Goal: Register for event/course

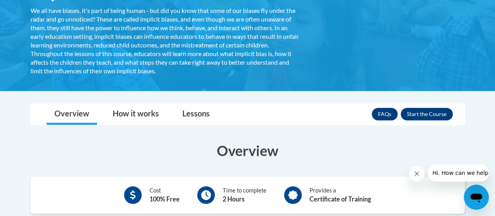
scroll to position [157, 0]
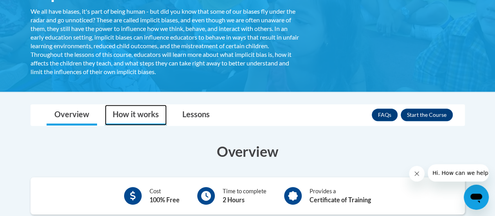
click at [149, 117] on link "How it works" at bounding box center [136, 115] width 62 height 21
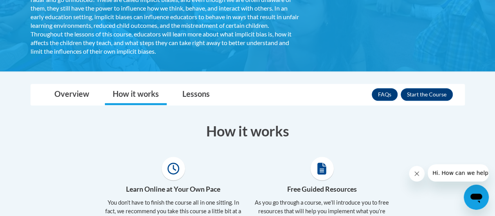
scroll to position [113, 0]
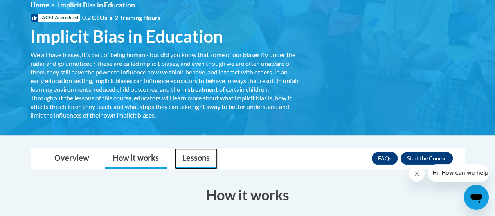
click at [209, 164] on link "Lessons" at bounding box center [196, 158] width 43 height 21
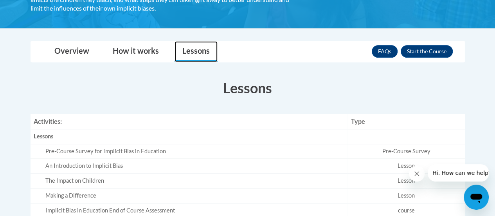
scroll to position [309, 0]
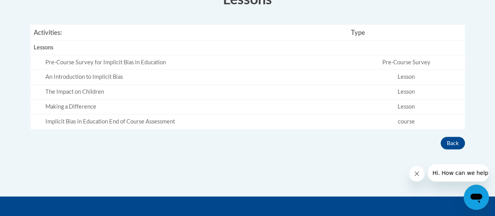
click at [404, 58] on td "Pre-Course Survey" at bounding box center [406, 62] width 117 height 15
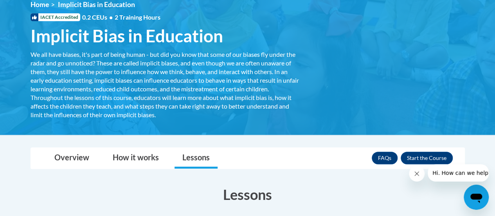
scroll to position [113, 0]
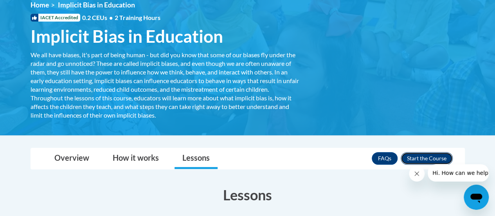
click at [423, 161] on button "Enroll" at bounding box center [427, 158] width 52 height 13
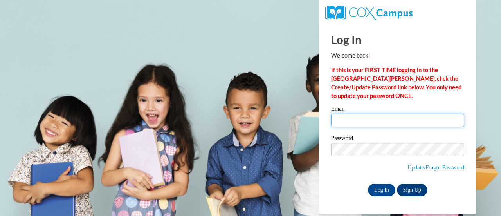
click at [362, 115] on input "Email" at bounding box center [397, 120] width 133 height 13
click at [419, 76] on strong "If this is your FIRST TIME logging in to the NEW Cox Campus, click the Create/U…" at bounding box center [396, 83] width 130 height 32
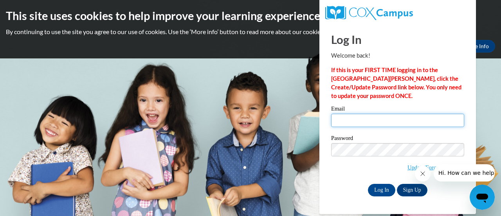
click at [382, 120] on input "Email" at bounding box center [397, 120] width 133 height 13
drag, startPoint x: 359, startPoint y: 118, endPoint x: 365, endPoint y: 114, distance: 7.1
click at [362, 116] on input "charityr2ymca" at bounding box center [397, 120] width 133 height 13
click at [386, 121] on input "charityr@ymca" at bounding box center [397, 120] width 133 height 13
type input "charityr@ymcaatlanta.org"
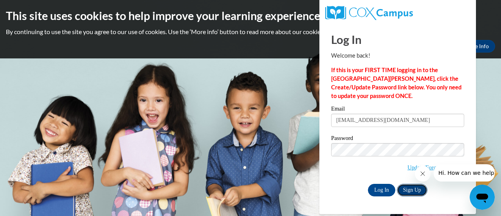
click at [406, 188] on link "Sign Up" at bounding box center [412, 190] width 31 height 13
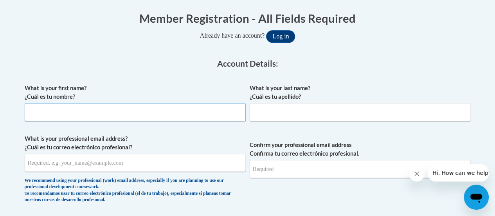
click at [193, 117] on input "What is your first name? ¿Cuál es tu nombre?" at bounding box center [135, 112] width 221 height 18
type input "Charity"
type input "[PERSON_NAME]"
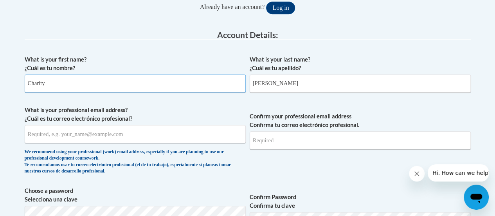
scroll to position [196, 0]
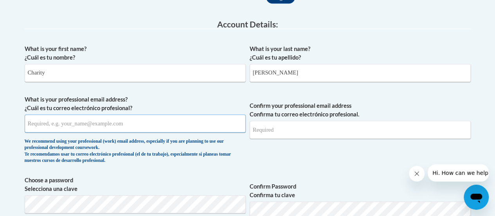
click at [129, 123] on input "What is your professional email address? ¿Cuál es tu correo electrónico profesi…" at bounding box center [135, 123] width 221 height 18
type input "charityr@ymcaatlanta.org"
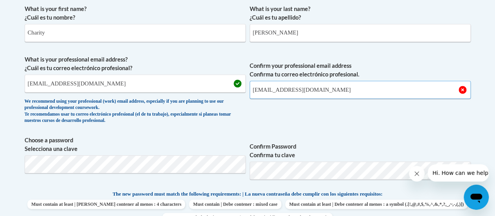
scroll to position [313, 0]
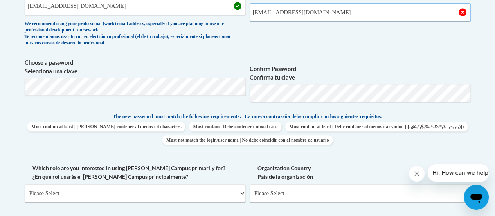
type input "charityr@ymcaatlanta.org"
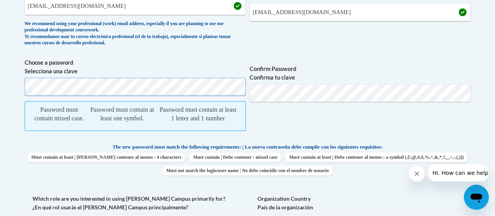
click at [8, 88] on body "This site uses cookies to help improve your learning experience. By continuing …" at bounding box center [247, 179] width 495 height 985
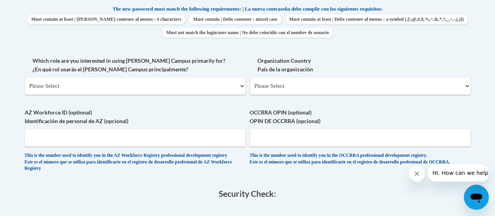
scroll to position [431, 0]
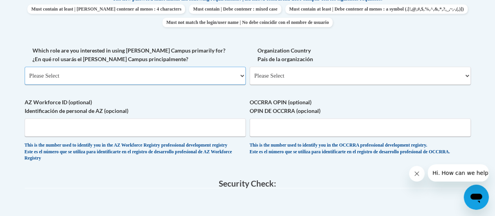
click at [142, 70] on select "Please Select College/University | Colegio/Universidad Community/Nonprofit Part…" at bounding box center [135, 76] width 221 height 18
select select "fbf2d438-af2f-41f8-98f1-81c410e29de3"
click at [25, 67] on select "Please Select College/University | Colegio/Universidad Community/Nonprofit Part…" at bounding box center [135, 76] width 221 height 18
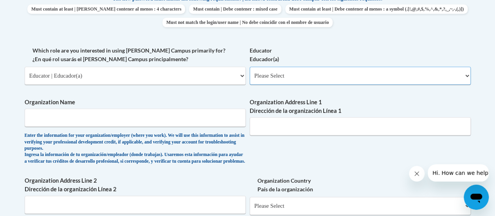
click at [355, 76] on select "Please Select Early Learning/Daycare Teacher/Family Home Care Provider | Maestr…" at bounding box center [360, 76] width 221 height 18
select select "d5fdb05a-b36c-4d60-97fa-9afceda7e903"
click at [250, 67] on select "Please Select Early Learning/Daycare Teacher/Family Home Care Provider | Maestr…" at bounding box center [360, 76] width 221 height 18
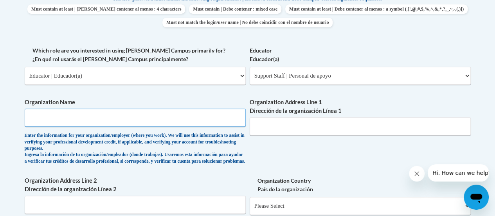
click at [168, 124] on input "Organization Name" at bounding box center [135, 117] width 221 height 18
type input "YMCA of Metro Atlanta"
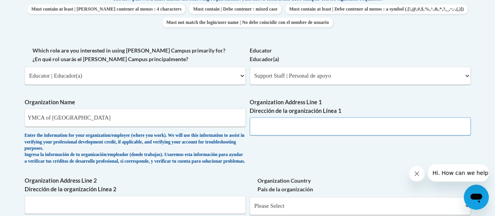
click at [311, 132] on input "Organization Address Line 1 Dirección de la organización Línea 1" at bounding box center [360, 126] width 221 height 18
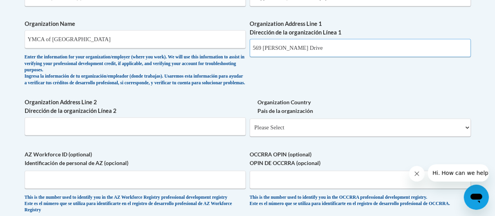
type input "569 Martin Luther King Jr. Drive"
click at [120, 135] on input "Organization Address Line 2 Dirección de la organización Línea 2" at bounding box center [135, 126] width 221 height 18
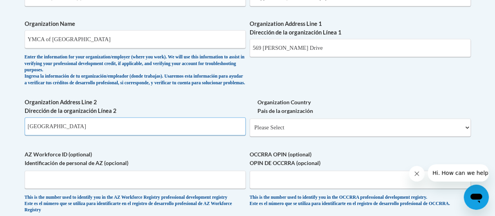
type input "Atlanta, GA 30314"
click at [408, 133] on select "Please Select United States | Estados Unidos Outside of the United States | Fue…" at bounding box center [360, 127] width 221 height 18
select select "ad49bcad-a171-4b2e-b99c-48b446064914"
click at [250, 124] on select "Please Select United States | Estados Unidos Outside of the United States | Fue…" at bounding box center [360, 127] width 221 height 18
select select
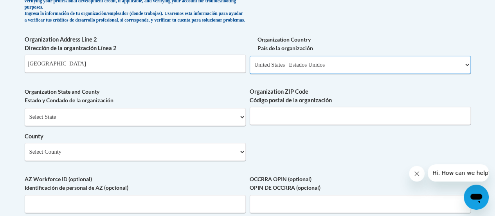
scroll to position [587, 0]
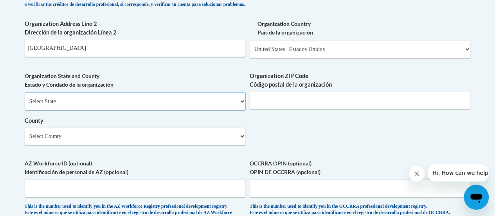
click at [120, 101] on select "Select State Alabama Alaska Arizona Arkansas California Colorado Connecticut De…" at bounding box center [135, 101] width 221 height 18
select select "Georgia"
click at [25, 98] on select "Select State Alabama Alaska Arizona Arkansas California Colorado Connecticut De…" at bounding box center [135, 101] width 221 height 18
click at [295, 99] on input "Organization ZIP Code Código postal de la organización" at bounding box center [360, 100] width 221 height 18
type input "30314"
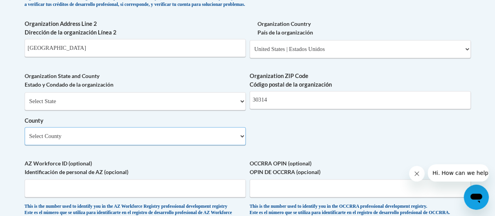
click at [95, 141] on select "Select County Appling Atkinson Bacon Baker Baldwin Banks Barrow Bartow Ben Hill…" at bounding box center [135, 136] width 221 height 18
select select "Fulton"
click at [25, 133] on select "Select County Appling Atkinson Bacon Baker Baldwin Banks Barrow Bartow Ben Hill…" at bounding box center [135, 136] width 221 height 18
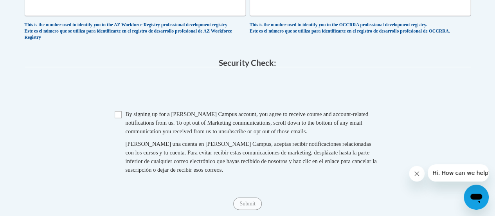
scroll to position [783, 0]
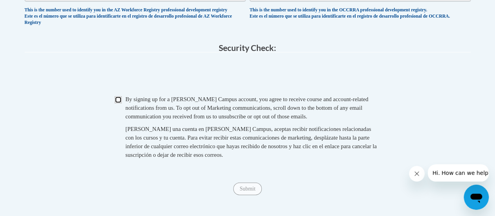
click at [116, 103] on input "Checkbox" at bounding box center [118, 99] width 7 height 7
checkbox input "true"
click at [242, 195] on input "Submit" at bounding box center [247, 188] width 28 height 13
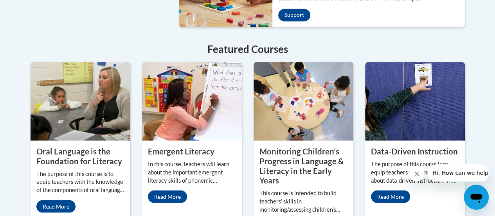
scroll to position [744, 0]
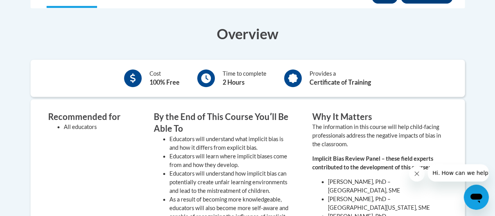
scroll to position [235, 0]
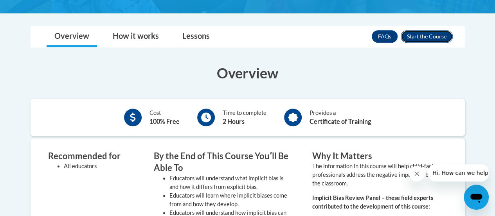
click at [422, 32] on button "Enroll" at bounding box center [427, 36] width 52 height 13
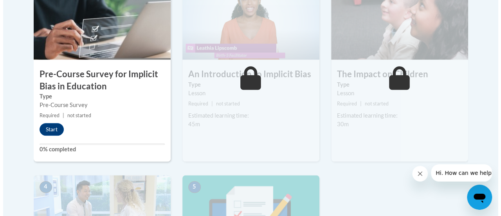
scroll to position [301, 0]
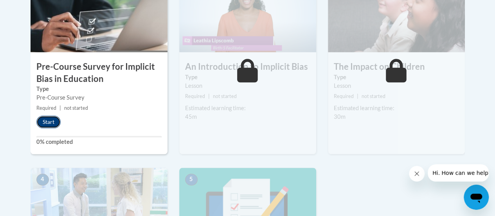
click at [47, 124] on button "Start" at bounding box center [48, 121] width 24 height 13
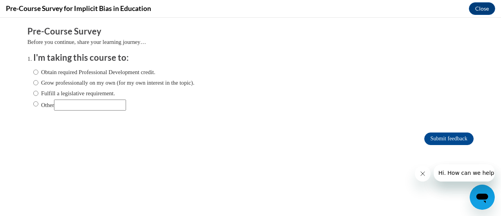
scroll to position [0, 0]
click at [33, 70] on input "Obtain required Professional Development credit." at bounding box center [35, 72] width 5 height 9
radio input "true"
click at [453, 139] on input "Submit feedback" at bounding box center [448, 138] width 49 height 13
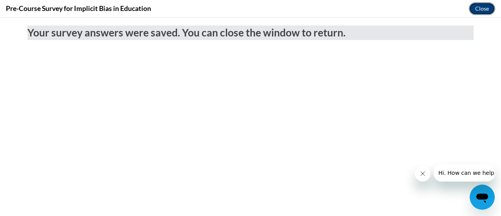
click at [477, 5] on button "Close" at bounding box center [482, 8] width 26 height 13
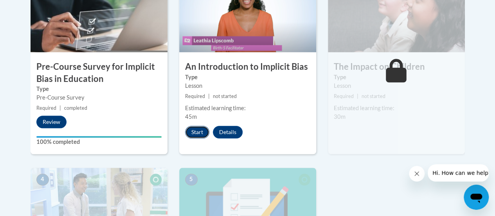
click at [202, 131] on button "Start" at bounding box center [197, 132] width 24 height 13
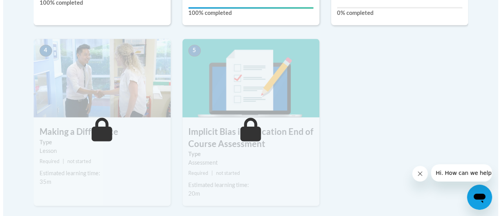
scroll to position [391, 0]
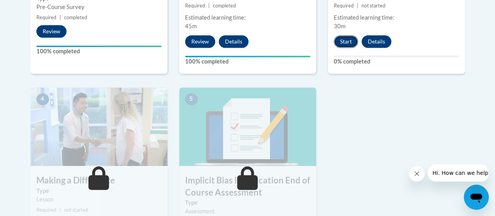
click at [347, 46] on button "Start" at bounding box center [346, 41] width 24 height 13
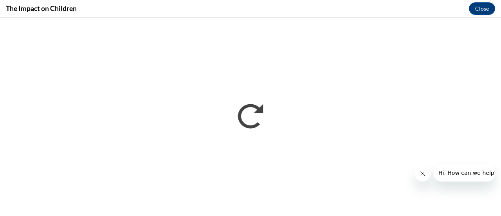
scroll to position [0, 0]
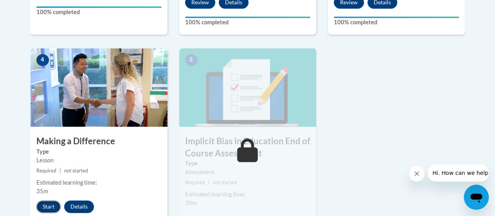
click at [43, 207] on button "Start" at bounding box center [48, 206] width 24 height 13
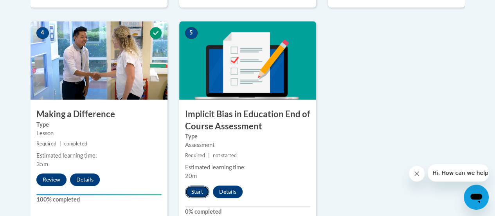
click at [194, 187] on button "Start" at bounding box center [197, 191] width 24 height 13
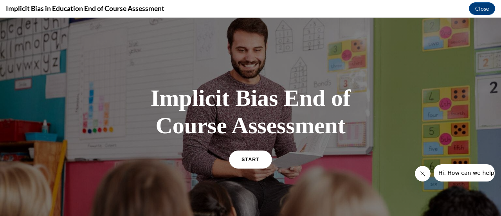
click at [246, 159] on span "START" at bounding box center [250, 159] width 18 height 6
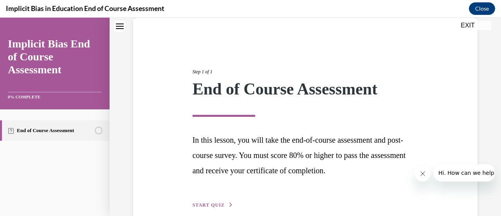
scroll to position [99, 0]
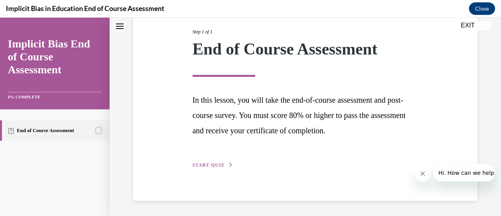
drag, startPoint x: 185, startPoint y: 161, endPoint x: 187, endPoint y: 165, distance: 4.6
click at [187, 162] on div "Step 1 of 1 End of Course Assessment In this lesson, you will take the end-of-c…" at bounding box center [305, 89] width 356 height 159
click at [207, 167] on button "START QUIZ" at bounding box center [213, 164] width 41 height 7
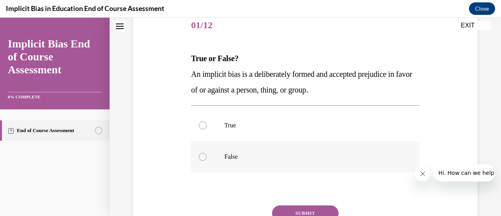
scroll to position [87, 0]
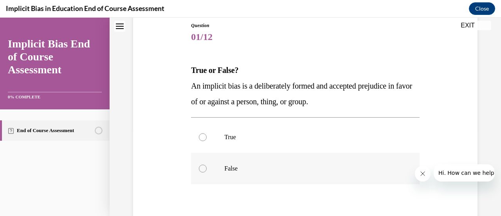
drag, startPoint x: 229, startPoint y: 174, endPoint x: 270, endPoint y: 163, distance: 42.9
click at [229, 174] on label "False" at bounding box center [305, 168] width 228 height 31
click at [207, 172] on input "False" at bounding box center [203, 168] width 8 height 8
radio input "true"
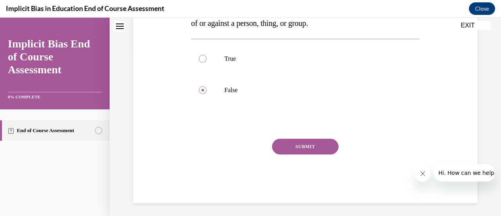
click at [299, 145] on button "SUBMIT" at bounding box center [305, 147] width 67 height 16
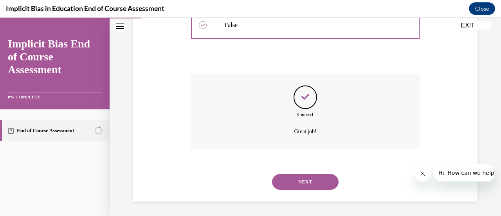
scroll to position [231, 0]
click at [285, 179] on button "NEXT" at bounding box center [305, 181] width 67 height 16
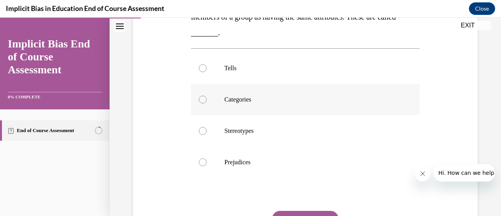
scroll to position [157, 0]
click at [312, 128] on p "Stereotypes" at bounding box center [311, 130] width 175 height 8
click at [207, 128] on input "Stereotypes" at bounding box center [203, 130] width 8 height 8
radio input "true"
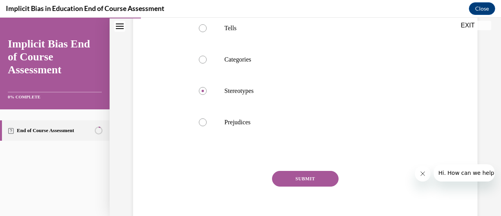
click at [298, 177] on button "SUBMIT" at bounding box center [305, 179] width 67 height 16
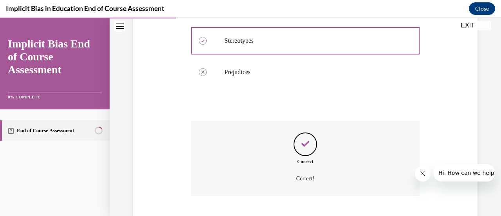
scroll to position [294, 0]
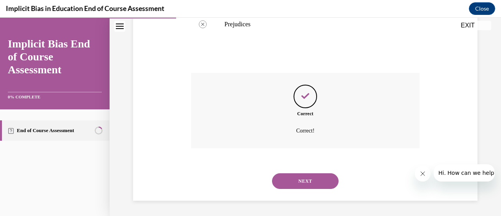
click at [296, 182] on button "NEXT" at bounding box center [305, 181] width 67 height 16
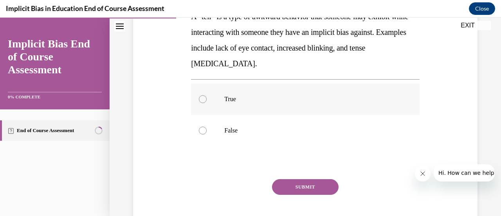
scroll to position [157, 0]
click at [248, 92] on label "True" at bounding box center [305, 98] width 228 height 31
click at [207, 95] on input "True" at bounding box center [203, 99] width 8 height 8
radio input "true"
click at [297, 194] on div "SUBMIT" at bounding box center [305, 197] width 228 height 39
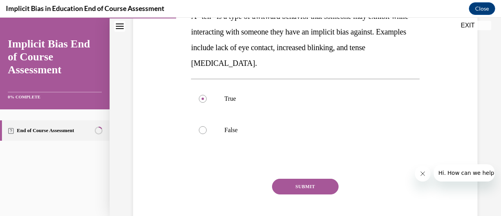
click at [297, 189] on button "SUBMIT" at bounding box center [305, 186] width 67 height 16
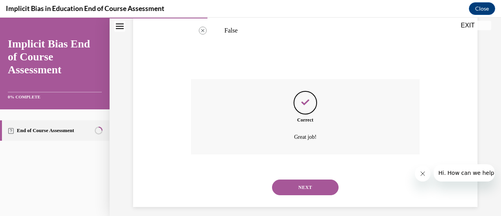
scroll to position [262, 0]
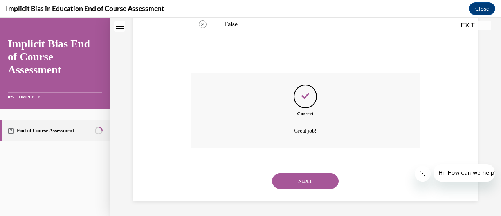
click at [297, 185] on button "NEXT" at bounding box center [305, 181] width 67 height 16
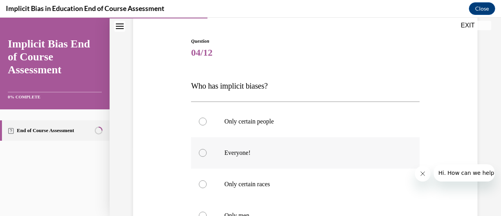
scroll to position [78, 0]
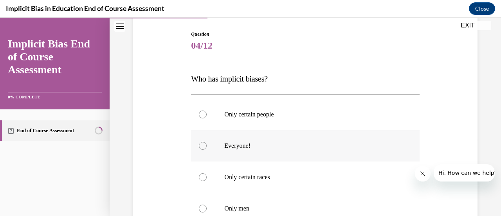
click at [274, 149] on label "Everyone!" at bounding box center [305, 145] width 228 height 31
click at [207, 149] on input "Everyone!" at bounding box center [203, 146] width 8 height 8
radio input "true"
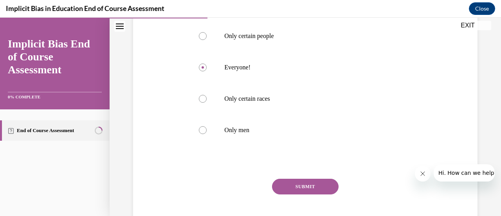
click at [308, 187] on button "SUBMIT" at bounding box center [305, 186] width 67 height 16
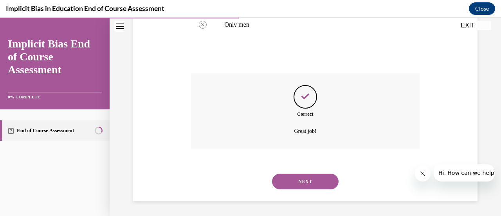
scroll to position [262, 0]
click at [308, 184] on button "NEXT" at bounding box center [305, 181] width 67 height 16
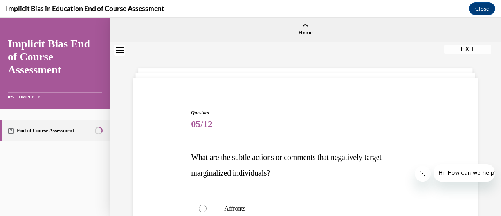
scroll to position [39, 0]
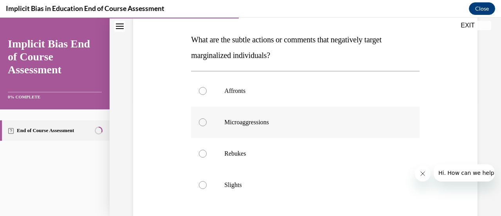
click at [273, 114] on label "Microaggressions" at bounding box center [305, 121] width 228 height 31
click at [207, 118] on input "Microaggressions" at bounding box center [203, 122] width 8 height 8
radio input "true"
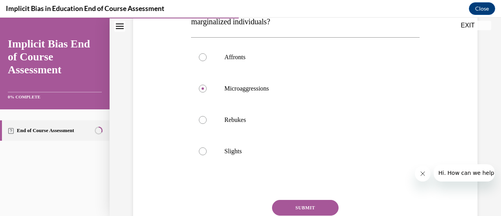
scroll to position [196, 0]
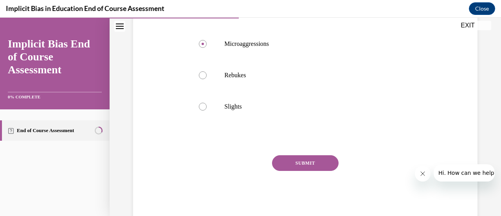
click at [301, 172] on div "SUBMIT" at bounding box center [305, 174] width 228 height 39
click at [302, 165] on button "SUBMIT" at bounding box center [305, 163] width 67 height 16
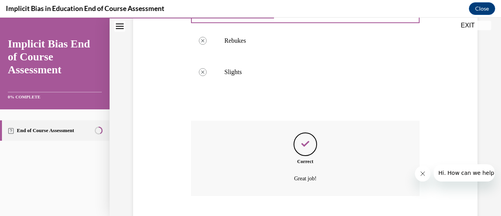
scroll to position [278, 0]
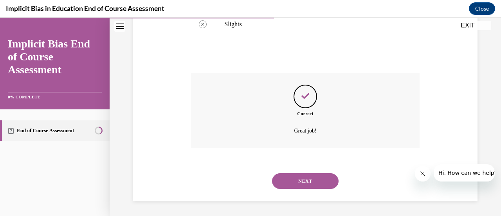
click at [294, 187] on button "NEXT" at bounding box center [305, 181] width 67 height 16
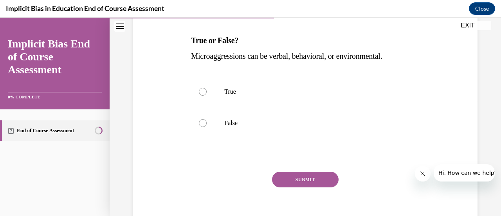
scroll to position [78, 0]
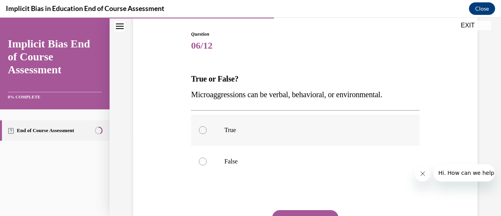
click at [222, 133] on label "True" at bounding box center [305, 129] width 228 height 31
click at [207, 133] on input "True" at bounding box center [203, 130] width 8 height 8
radio input "true"
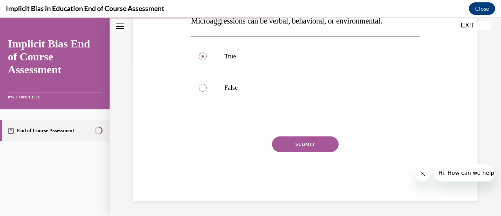
drag, startPoint x: 297, startPoint y: 147, endPoint x: 291, endPoint y: 147, distance: 6.3
click at [292, 147] on button "SUBMIT" at bounding box center [305, 144] width 67 height 16
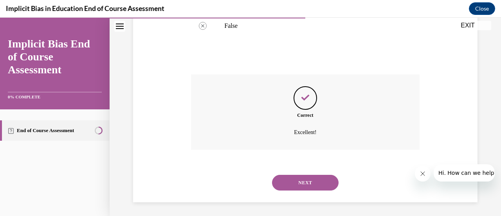
scroll to position [215, 0]
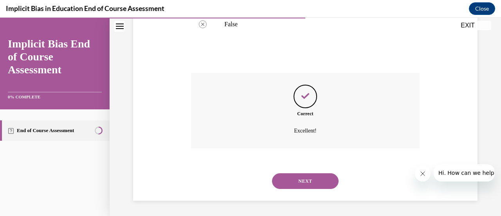
click at [292, 194] on div "NEXT" at bounding box center [305, 180] width 228 height 31
click at [295, 184] on button "NEXT" at bounding box center [305, 181] width 67 height 16
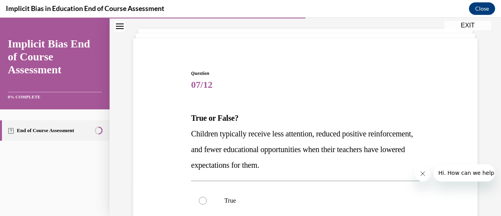
scroll to position [78, 0]
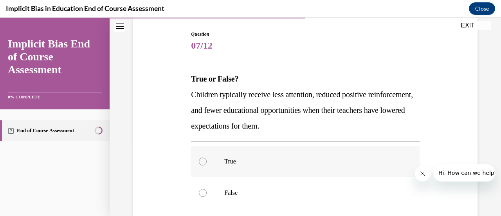
click at [272, 165] on p "True" at bounding box center [311, 161] width 175 height 8
click at [207, 165] on input "True" at bounding box center [203, 161] width 8 height 8
radio input "true"
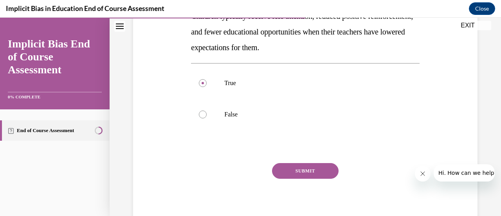
click at [283, 163] on button "SUBMIT" at bounding box center [305, 171] width 67 height 16
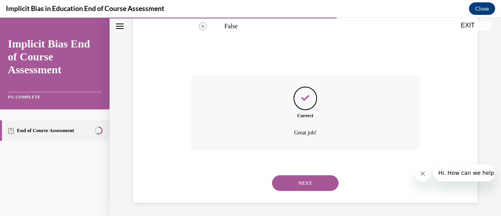
scroll to position [247, 0]
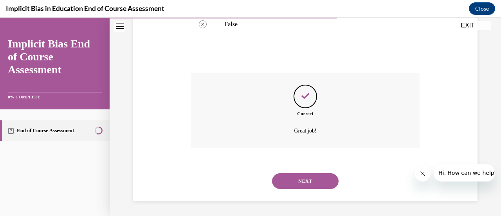
click at [295, 182] on button "NEXT" at bounding box center [305, 181] width 67 height 16
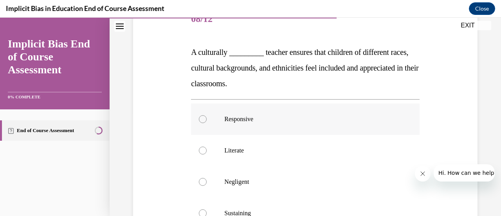
scroll to position [117, 0]
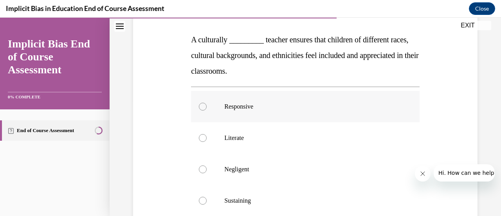
click at [291, 95] on label "Responsive" at bounding box center [305, 106] width 228 height 31
click at [207, 103] on input "Responsive" at bounding box center [203, 107] width 8 height 8
radio input "true"
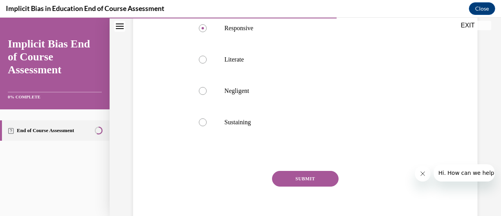
click at [297, 180] on button "SUBMIT" at bounding box center [305, 179] width 67 height 16
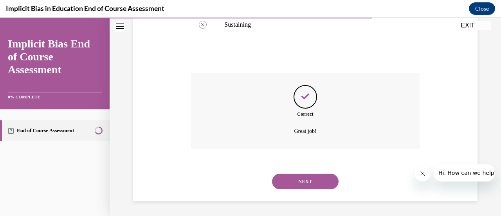
scroll to position [294, 0]
click at [312, 184] on button "NEXT" at bounding box center [305, 181] width 67 height 16
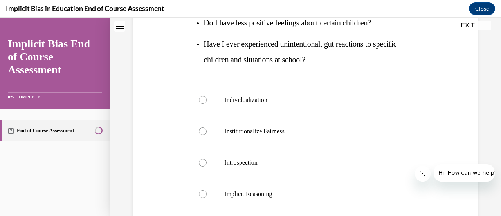
scroll to position [196, 0]
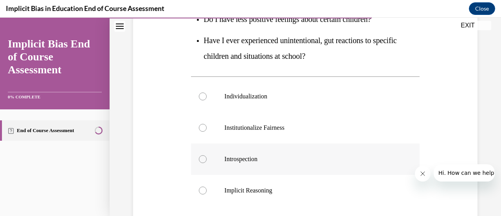
click at [221, 159] on label "Introspection" at bounding box center [305, 158] width 228 height 31
click at [207, 159] on input "Introspection" at bounding box center [203, 159] width 8 height 8
radio input "true"
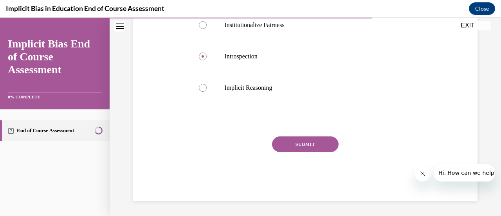
click at [292, 144] on button "SUBMIT" at bounding box center [305, 144] width 67 height 16
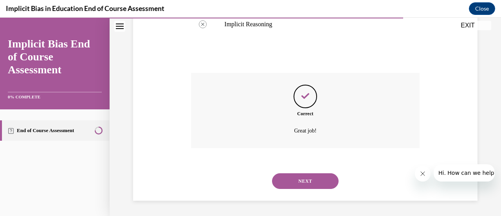
scroll to position [362, 0]
drag, startPoint x: 292, startPoint y: 182, endPoint x: 277, endPoint y: 202, distance: 24.7
click at [291, 182] on button "NEXT" at bounding box center [305, 181] width 67 height 16
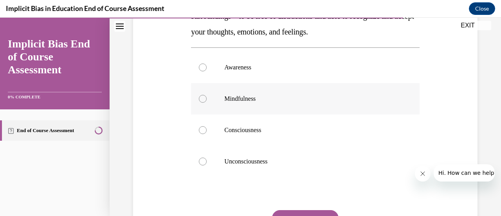
scroll to position [78, 0]
click at [318, 96] on p "Mindfulness" at bounding box center [311, 99] width 175 height 8
click at [207, 96] on input "Mindfulness" at bounding box center [203, 99] width 8 height 8
radio input "true"
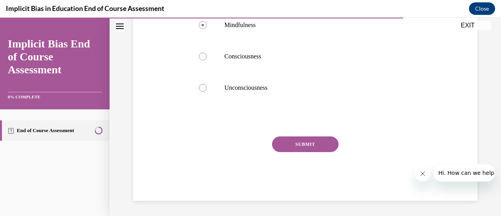
click at [287, 144] on button "SUBMIT" at bounding box center [305, 144] width 67 height 16
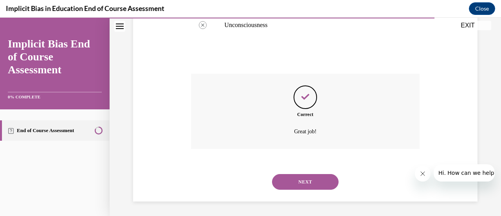
scroll to position [294, 0]
click at [307, 183] on button "NEXT" at bounding box center [305, 181] width 67 height 16
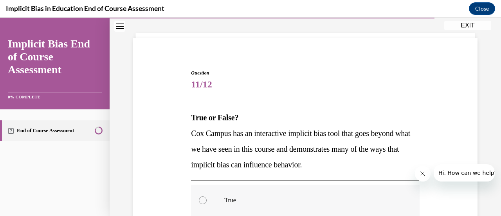
scroll to position [78, 0]
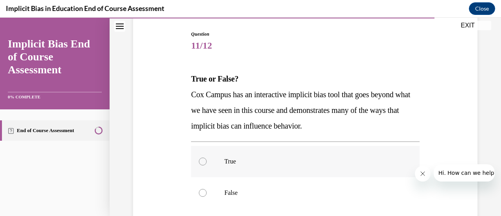
click at [366, 158] on label "True" at bounding box center [305, 161] width 228 height 31
click at [207, 158] on input "True" at bounding box center [203, 161] width 8 height 8
radio input "true"
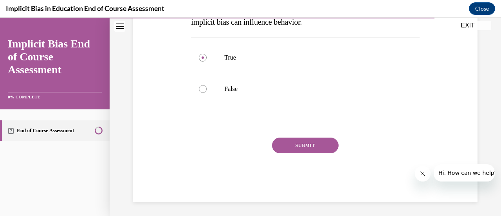
scroll to position [183, 0]
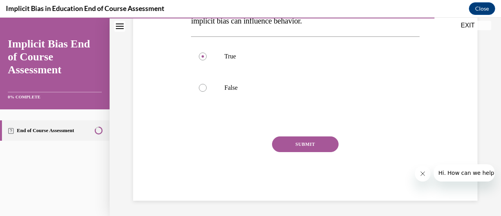
click at [300, 135] on div "Question 11/12 True or False? [PERSON_NAME] Campus has an interactive implicit …" at bounding box center [305, 63] width 228 height 275
click at [298, 140] on button "SUBMIT" at bounding box center [305, 144] width 67 height 16
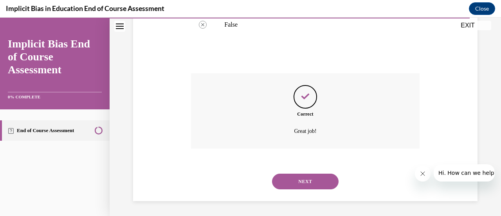
scroll to position [247, 0]
click at [299, 182] on button "NEXT" at bounding box center [305, 181] width 67 height 16
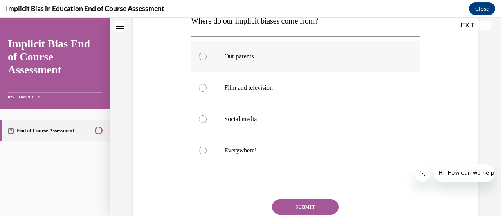
scroll to position [157, 0]
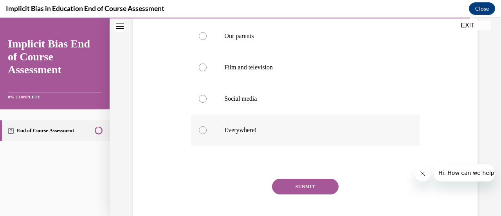
click at [258, 131] on p "Everywhere!" at bounding box center [311, 130] width 175 height 8
click at [207, 131] on input "Everywhere!" at bounding box center [203, 130] width 8 height 8
radio input "true"
click at [292, 185] on button "SUBMIT" at bounding box center [305, 186] width 67 height 16
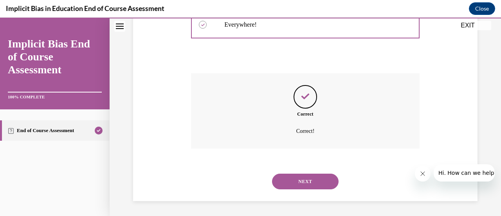
scroll to position [262, 0]
click at [310, 175] on button "NEXT" at bounding box center [305, 181] width 67 height 16
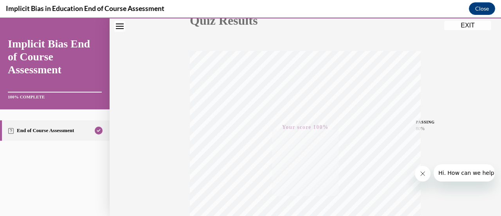
scroll to position [0, 0]
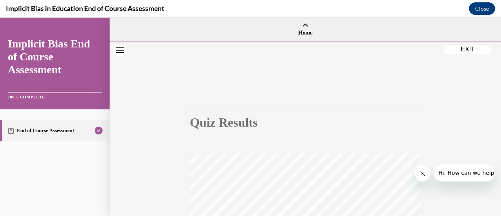
click at [475, 49] on button "EXIT" at bounding box center [467, 49] width 47 height 9
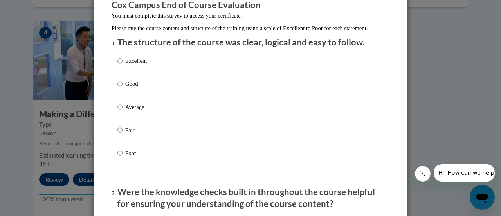
scroll to position [78, 0]
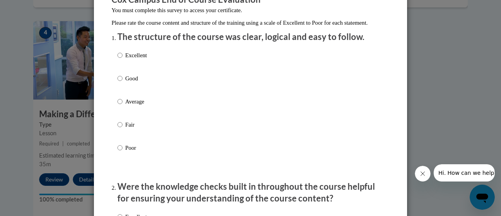
click at [132, 91] on label "Good" at bounding box center [131, 84] width 29 height 21
click at [123, 83] on input "Good" at bounding box center [119, 78] width 5 height 9
radio input "true"
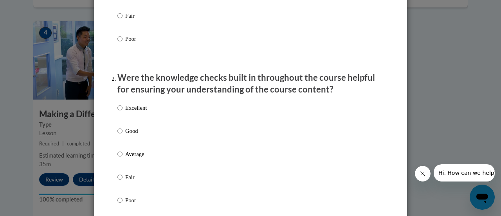
scroll to position [235, 0]
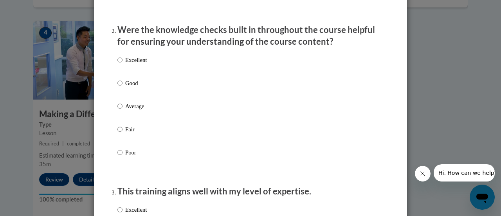
click at [139, 85] on div "Excellent Good Average Fair Poor" at bounding box center [131, 112] width 29 height 121
click at [136, 87] on p "Good" at bounding box center [136, 83] width 22 height 9
click at [123, 87] on input "Good" at bounding box center [119, 83] width 5 height 9
radio input "true"
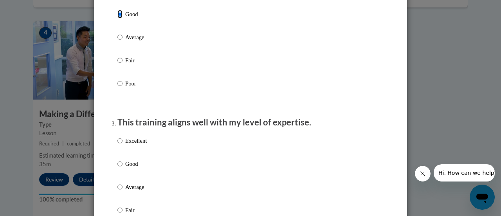
scroll to position [352, 0]
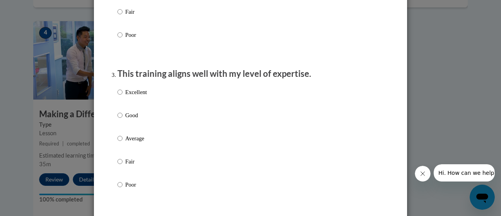
click at [133, 119] on p "Good" at bounding box center [136, 115] width 22 height 9
click at [123, 119] on input "Good" at bounding box center [119, 115] width 5 height 9
radio input "true"
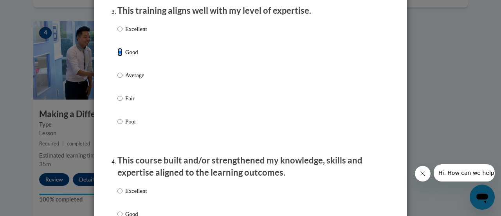
scroll to position [509, 0]
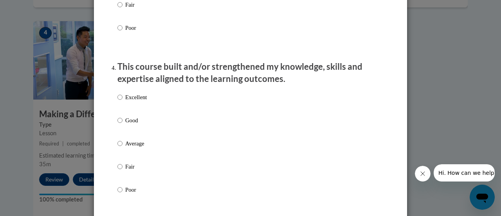
click at [128, 124] on p "Good" at bounding box center [136, 120] width 22 height 9
click at [123, 124] on input "Good" at bounding box center [119, 120] width 5 height 9
radio input "true"
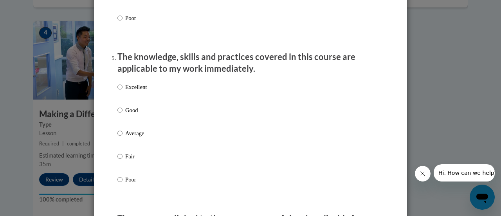
scroll to position [704, 0]
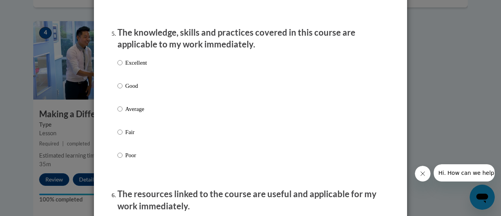
click at [128, 89] on p "Good" at bounding box center [136, 85] width 22 height 9
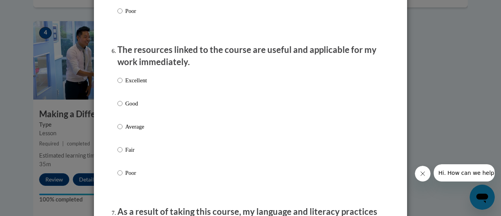
scroll to position [861, 0]
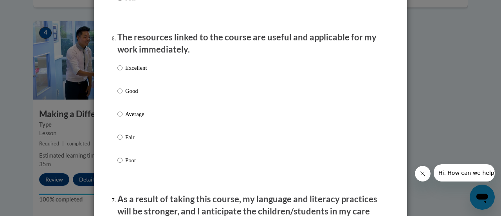
click at [130, 95] on p "Good" at bounding box center [136, 90] width 22 height 9
click at [123, 95] on input "Good" at bounding box center [119, 90] width 5 height 9
radio input "true"
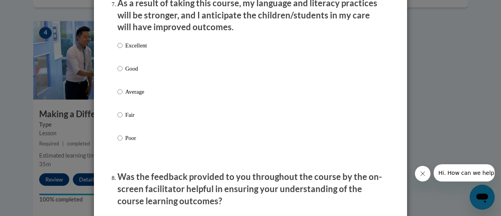
click at [125, 73] on p "Good" at bounding box center [136, 68] width 22 height 9
click at [122, 73] on input "Good" at bounding box center [119, 68] width 5 height 9
radio input "true"
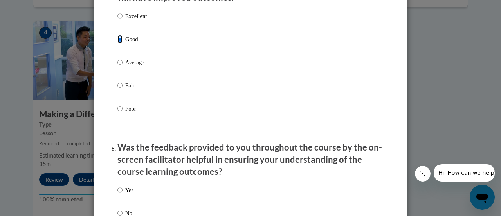
scroll to position [1174, 0]
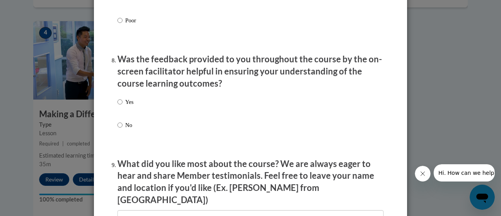
click at [125, 129] on p "No" at bounding box center [129, 125] width 8 height 9
click at [123, 129] on input "No" at bounding box center [119, 125] width 5 height 9
radio input "true"
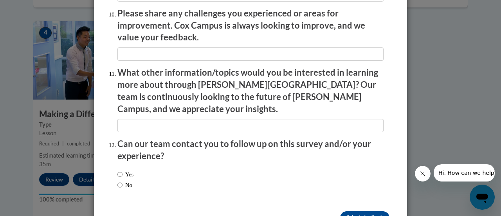
scroll to position [1412, 0]
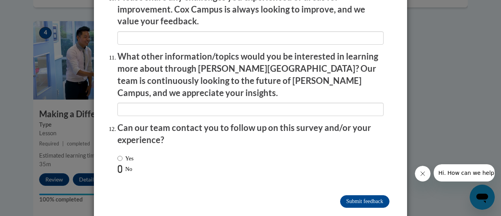
click at [117, 164] on input "No" at bounding box center [119, 168] width 5 height 9
radio input "true"
drag, startPoint x: 370, startPoint y: 175, endPoint x: 370, endPoint y: 179, distance: 3.9
click at [371, 195] on input "Submit feedback" at bounding box center [364, 201] width 49 height 13
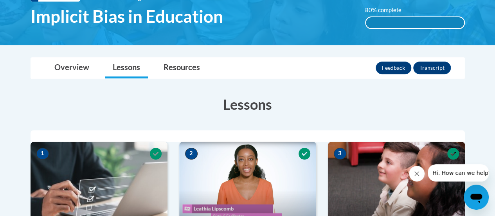
scroll to position [0, 0]
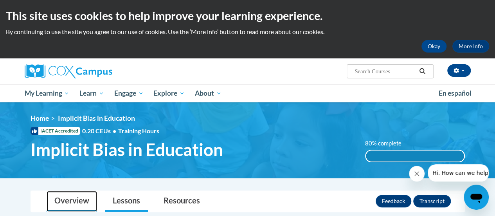
click at [64, 208] on link "Overview" at bounding box center [72, 201] width 50 height 21
click at [69, 205] on link "Overview" at bounding box center [72, 201] width 50 height 21
